Goal: Communication & Community: Participate in discussion

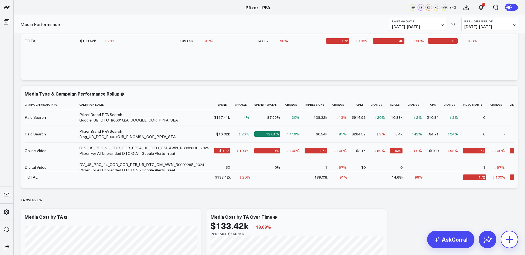
scroll to position [419, 0]
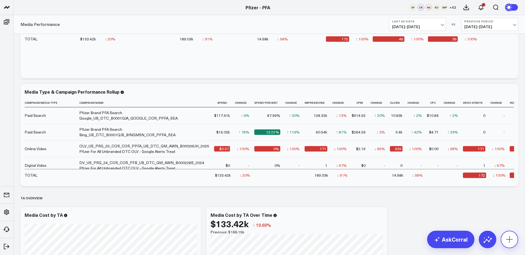
click at [509, 240] on icon at bounding box center [509, 239] width 9 height 9
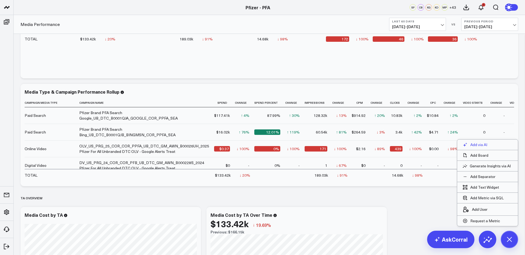
click at [476, 144] on p "Add via AI" at bounding box center [478, 144] width 17 height 5
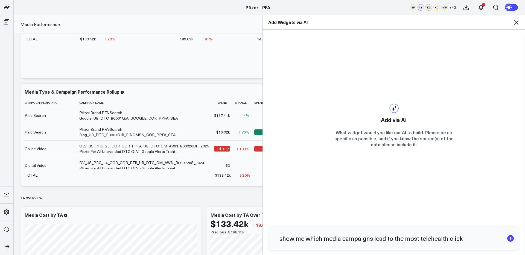
type input "show me which media campaigns lead to the most telehealth clicks"
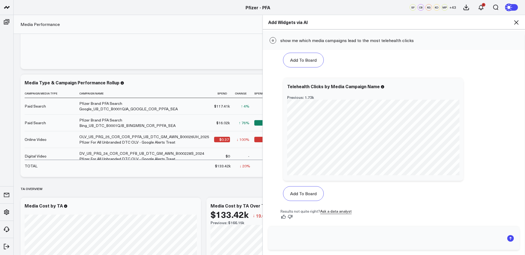
scroll to position [427, 0]
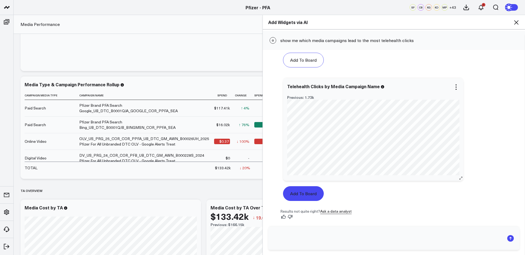
click at [307, 194] on button "Add To Board" at bounding box center [303, 193] width 41 height 15
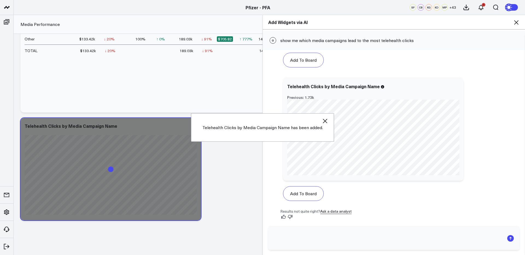
scroll to position [725, 0]
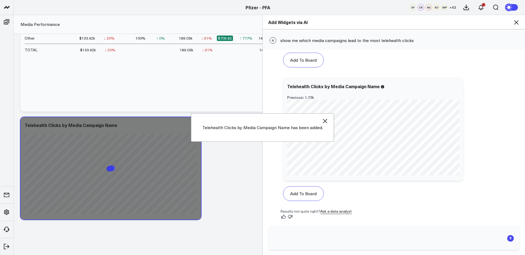
click at [518, 23] on icon at bounding box center [516, 22] width 7 height 7
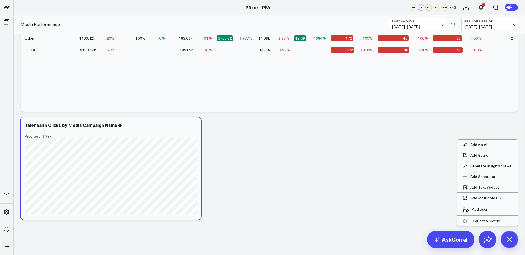
drag, startPoint x: 510, startPoint y: 243, endPoint x: 477, endPoint y: 242, distance: 32.8
click at [510, 243] on icon at bounding box center [509, 240] width 12 height 12
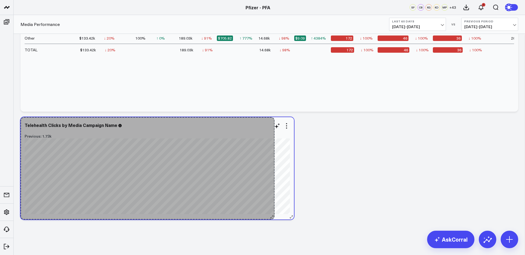
click at [271, 204] on div "Telehealth Clicks by Media Campaign Name Previous: 1.73k [fontSize:14px lineHei…" at bounding box center [157, 168] width 273 height 103
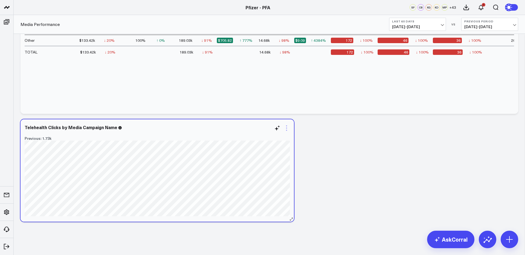
click at [285, 130] on icon at bounding box center [286, 128] width 7 height 7
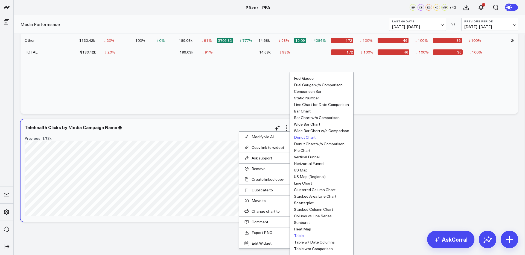
click at [299, 236] on button "Table" at bounding box center [299, 236] width 10 height 4
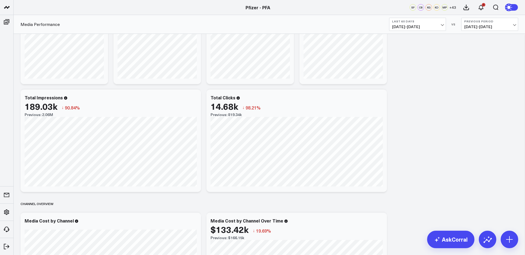
scroll to position [0, 0]
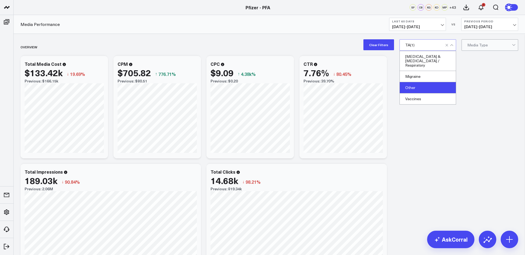
click at [416, 82] on div "Other" at bounding box center [428, 87] width 56 height 11
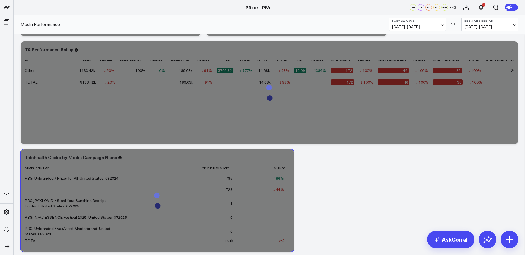
scroll to position [725, 0]
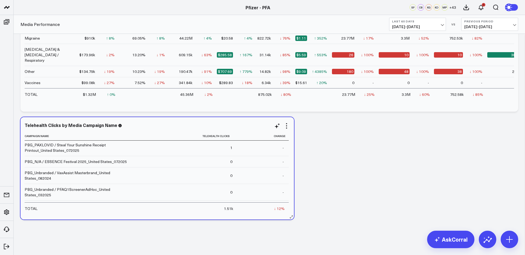
scroll to position [0, 0]
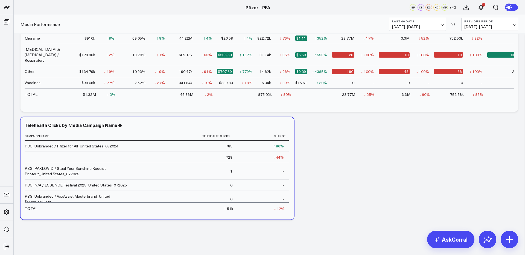
click at [276, 124] on icon at bounding box center [277, 126] width 7 height 7
click at [314, 130] on textarea at bounding box center [337, 138] width 92 height 25
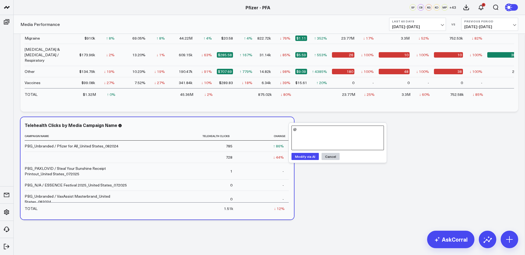
type textarea "@"
drag, startPoint x: 329, startPoint y: 157, endPoint x: 298, endPoint y: 127, distance: 42.6
click at [328, 156] on button "Cancel" at bounding box center [331, 156] width 18 height 7
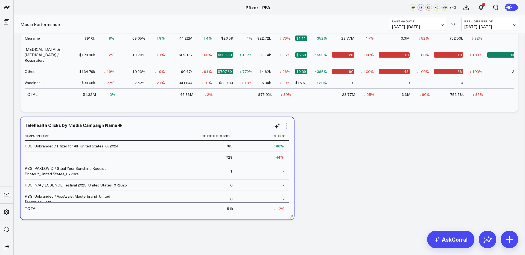
click at [287, 128] on icon at bounding box center [286, 128] width 1 height 1
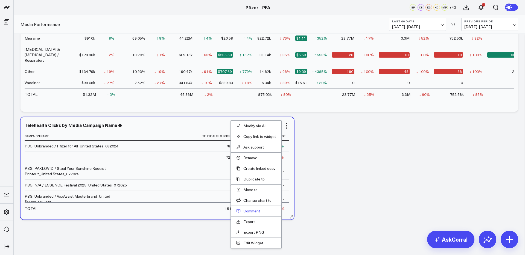
click at [250, 209] on button "Comment" at bounding box center [256, 211] width 40 height 5
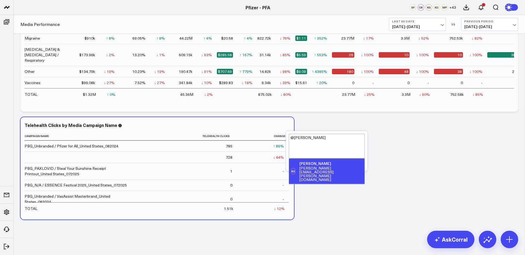
click at [337, 167] on div "[PERSON_NAME][EMAIL_ADDRESS][PERSON_NAME][DOMAIN_NAME]" at bounding box center [330, 174] width 63 height 15
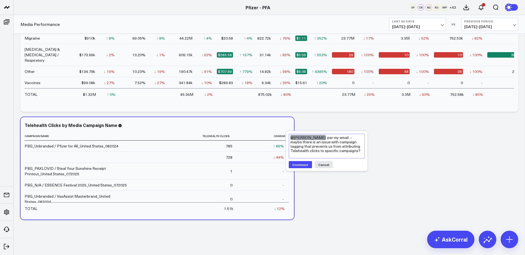
type textarea "@[PERSON_NAME] per my email -- maybe there is an issue with campaign tagging th…"
click at [295, 167] on button "Comment" at bounding box center [300, 164] width 23 height 7
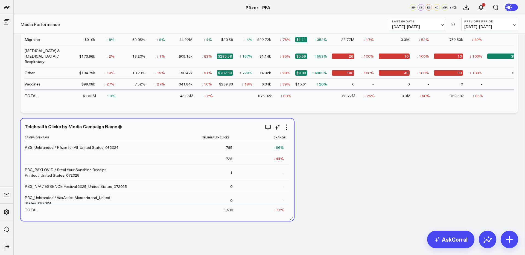
scroll to position [725, 0]
